Goal: Transaction & Acquisition: Purchase product/service

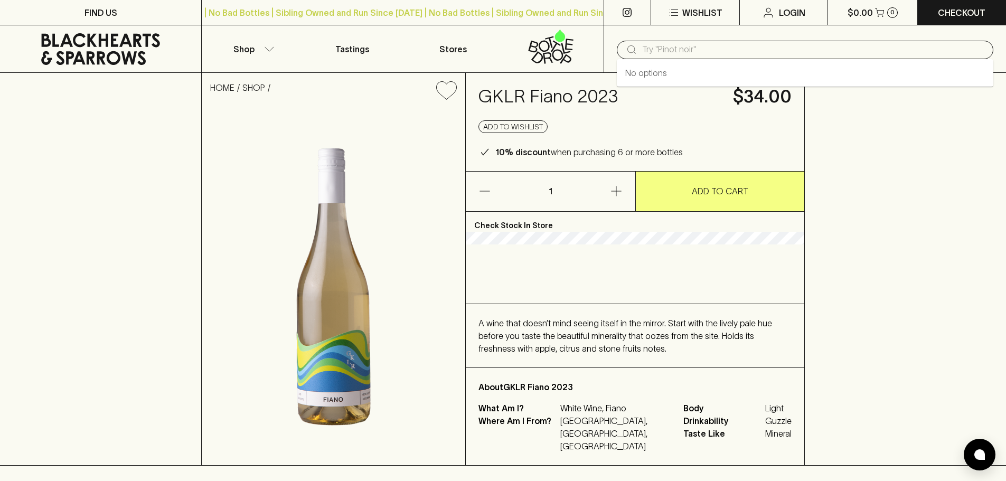
click at [685, 48] on input "text" at bounding box center [813, 49] width 343 height 17
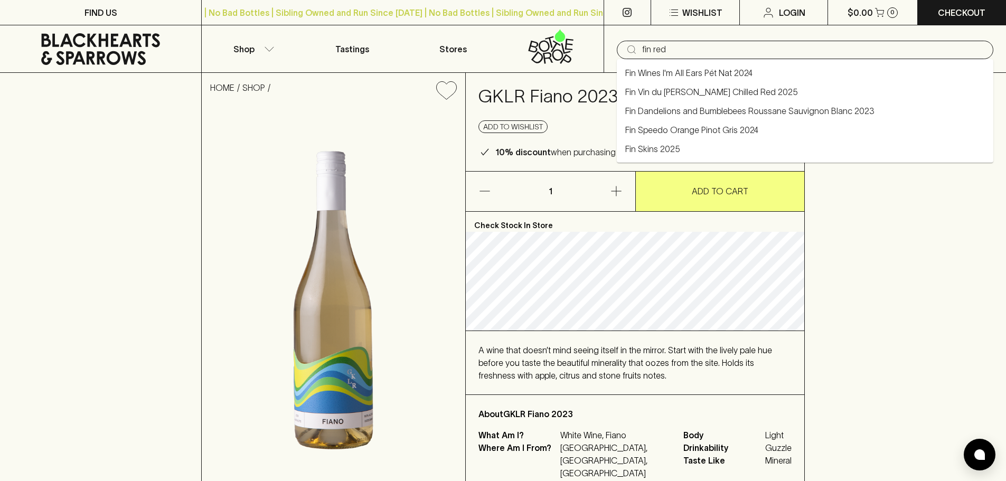
type input "fin red"
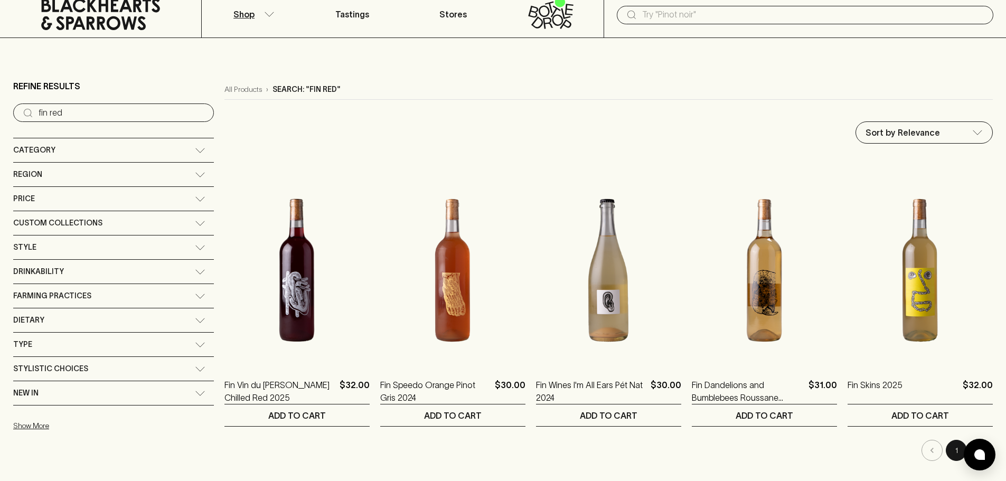
scroll to position [53, 0]
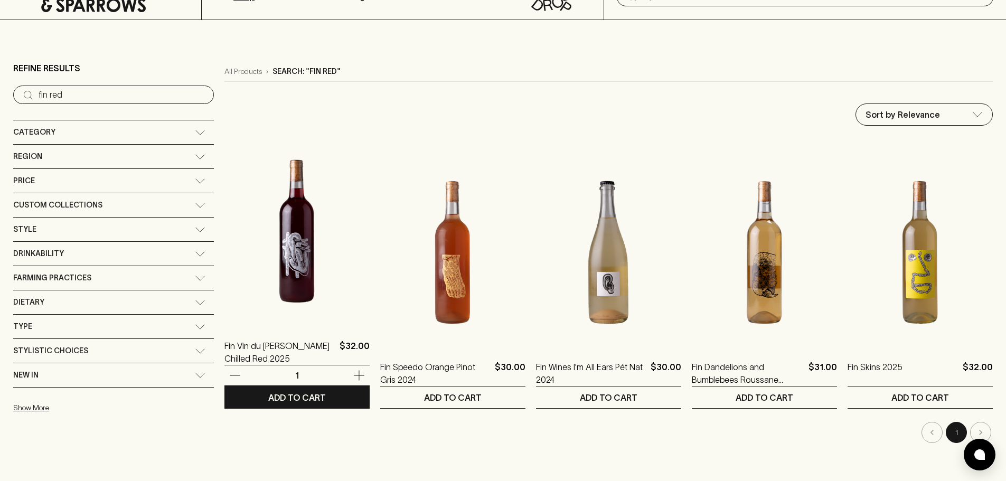
click at [261, 270] on img at bounding box center [296, 231] width 145 height 185
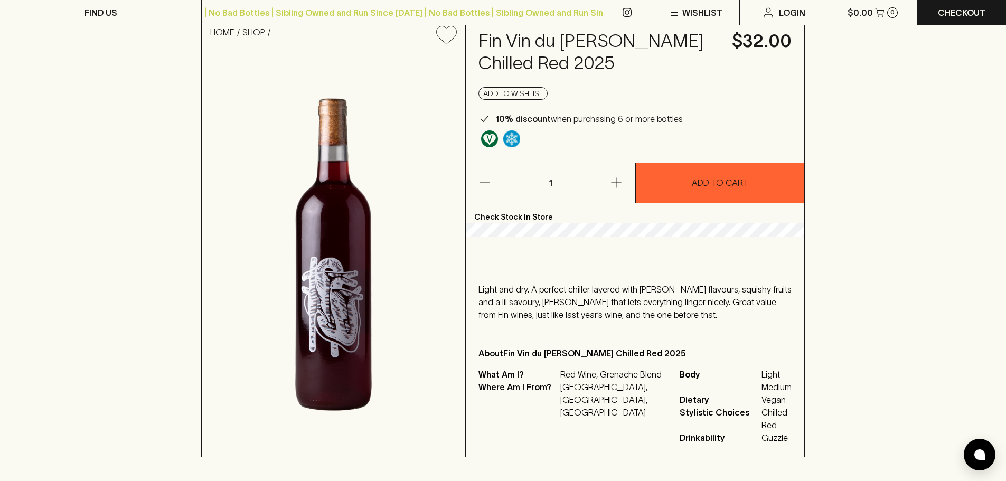
scroll to position [158, 0]
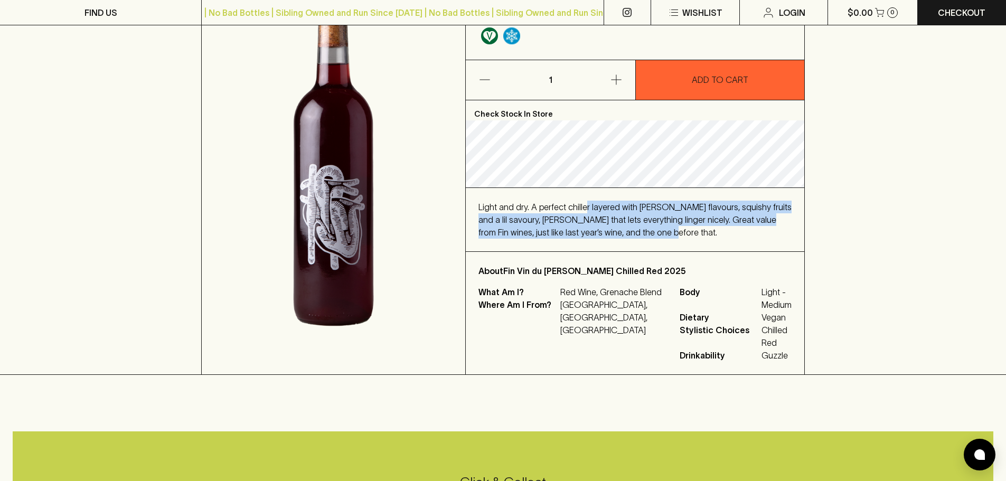
drag, startPoint x: 583, startPoint y: 210, endPoint x: 663, endPoint y: 239, distance: 84.8
click at [663, 239] on div "Light and dry. A perfect chiller layered with berry flavours, squishy fruits an…" at bounding box center [635, 219] width 338 height 63
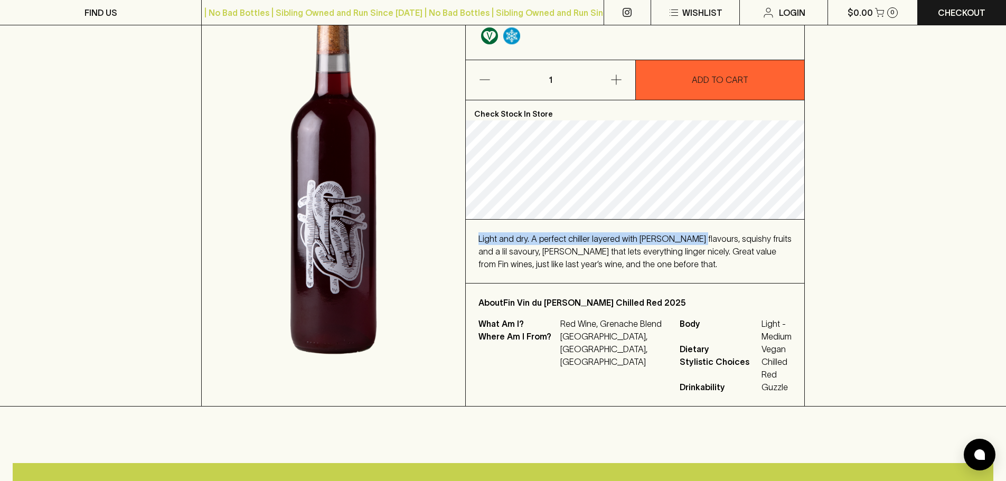
click at [665, 217] on div "Check Stock In Store Light and dry. A perfect chiller layered with berry flavou…" at bounding box center [635, 253] width 338 height 306
click at [628, 278] on div "Light and dry. A perfect chiller layered with berry flavours, squishy fruits an…" at bounding box center [635, 251] width 338 height 63
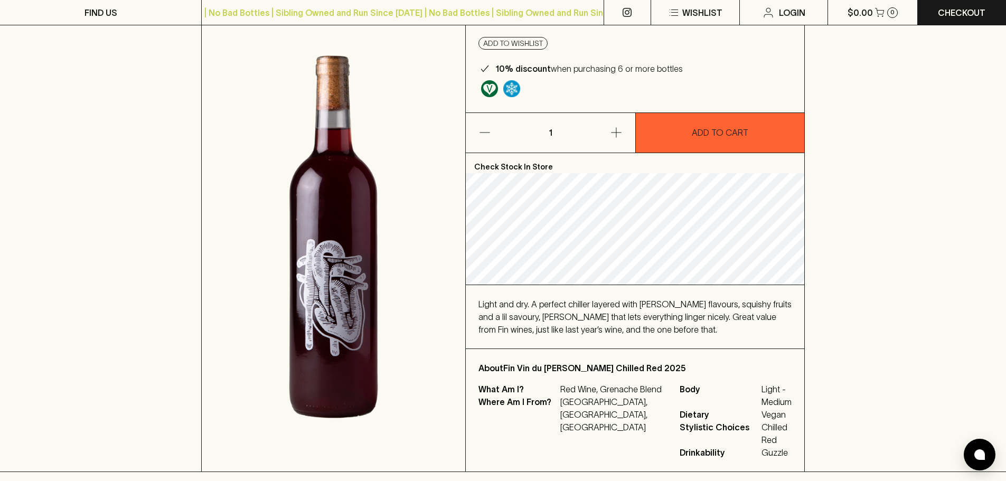
scroll to position [0, 0]
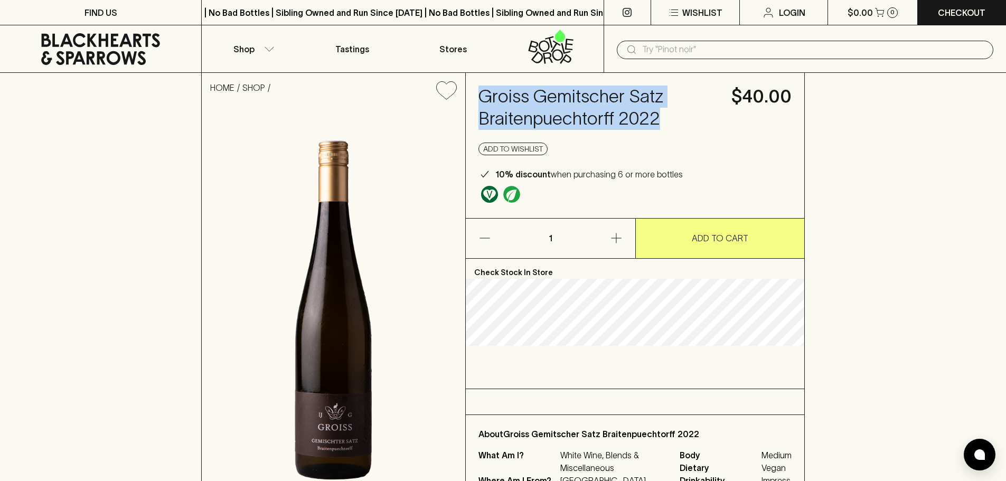
drag, startPoint x: 478, startPoint y: 91, endPoint x: 667, endPoint y: 111, distance: 190.1
click at [667, 111] on div "Groiss Gemitscher Satz Braitenpuechtorff 2022 $40.00 Add to wishlist 10% discou…" at bounding box center [635, 145] width 338 height 145
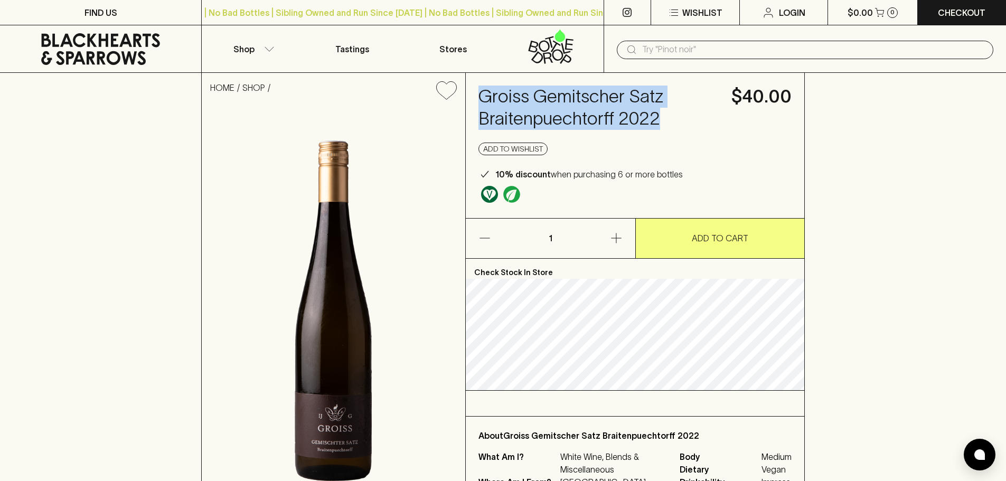
drag, startPoint x: 483, startPoint y: 91, endPoint x: 693, endPoint y: 133, distance: 214.7
click at [693, 133] on div "Groiss Gemitscher Satz Braitenpuechtorff 2022 $40.00 Add to wishlist 10% discou…" at bounding box center [635, 145] width 338 height 145
